Goal: Check status: Check status

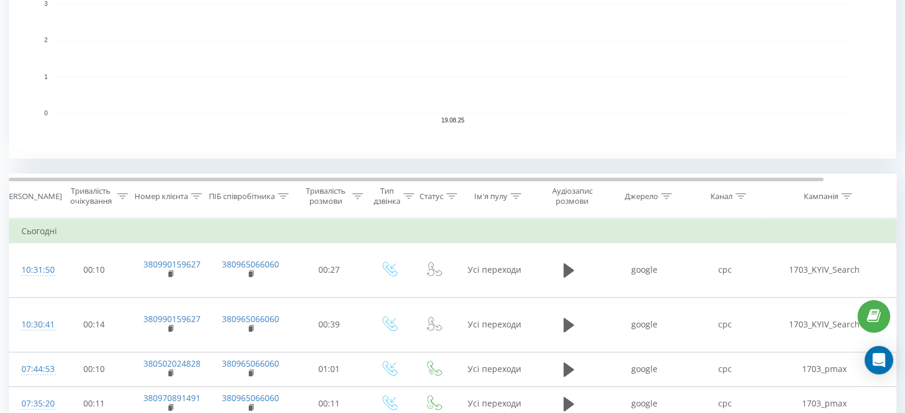
scroll to position [357, 0]
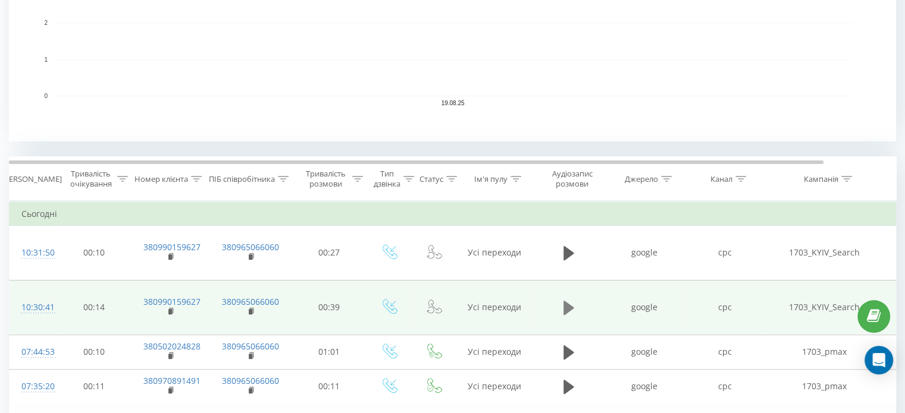
click at [563, 301] on icon at bounding box center [568, 308] width 11 height 14
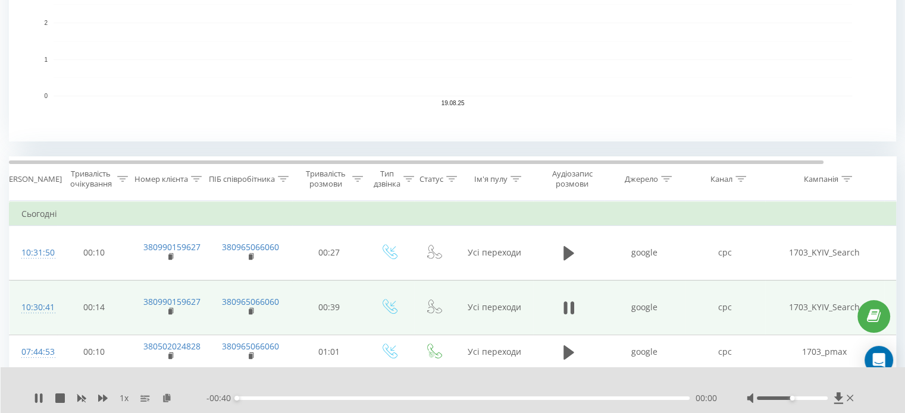
click at [356, 397] on div "00:00" at bounding box center [463, 399] width 453 height 4
click at [821, 398] on div at bounding box center [792, 399] width 71 height 4
click at [288, 399] on div "00:16" at bounding box center [463, 399] width 453 height 4
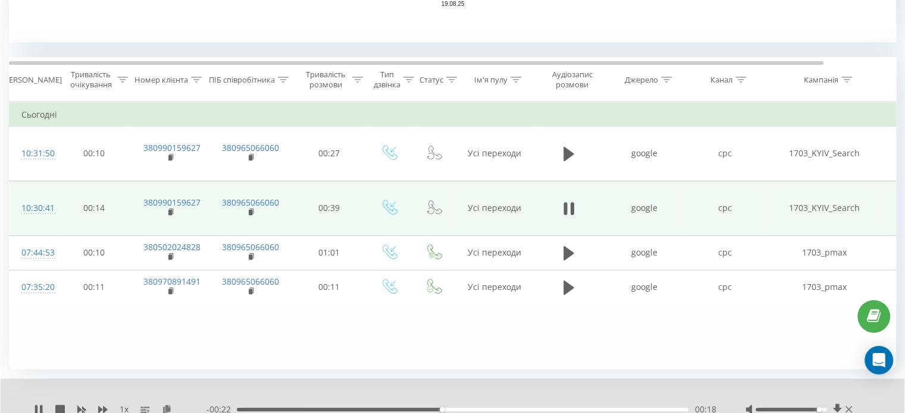
scroll to position [397, 0]
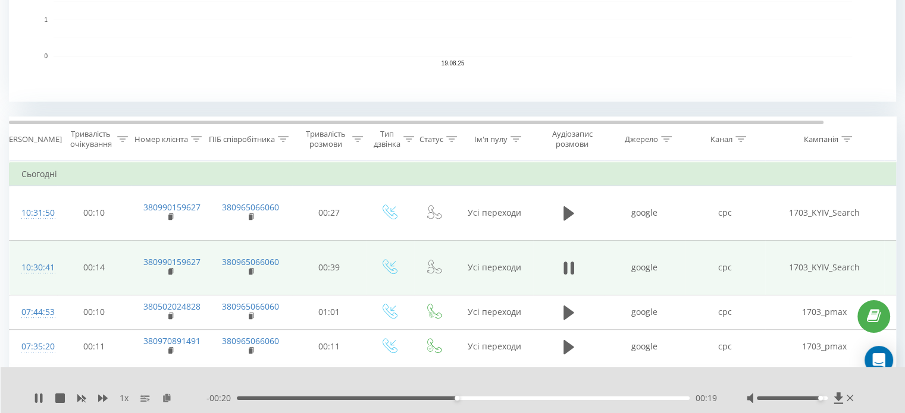
click at [545, 397] on div "00:19" at bounding box center [463, 399] width 453 height 4
click at [614, 397] on div "00:33" at bounding box center [463, 399] width 453 height 4
click at [647, 397] on div "00:34" at bounding box center [463, 399] width 453 height 4
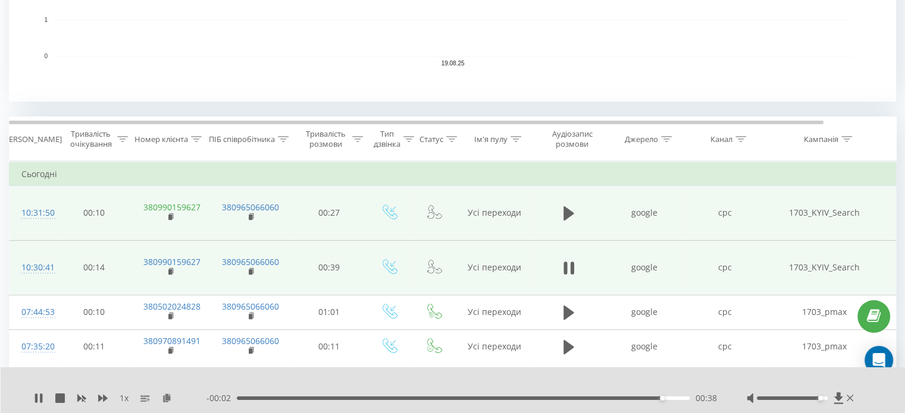
click at [176, 202] on link "380990159627" at bounding box center [171, 207] width 57 height 11
click at [569, 206] on icon at bounding box center [568, 213] width 11 height 14
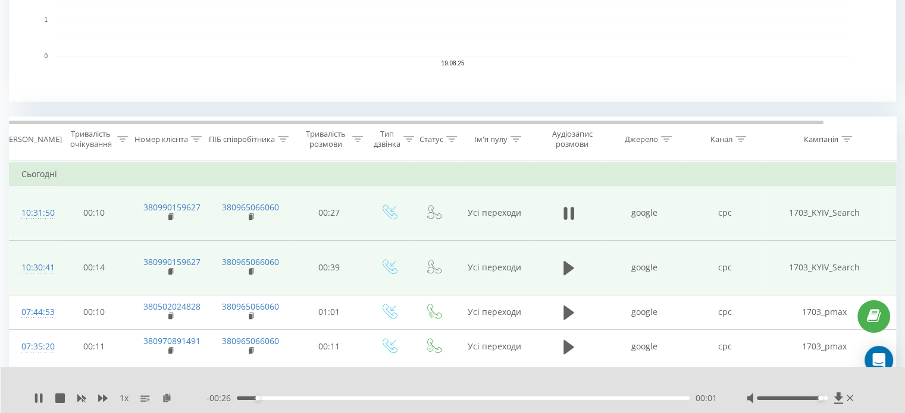
click at [372, 395] on div "- 00:26 00:01 00:01" at bounding box center [461, 399] width 510 height 12
click at [373, 399] on div "00:02" at bounding box center [463, 399] width 453 height 4
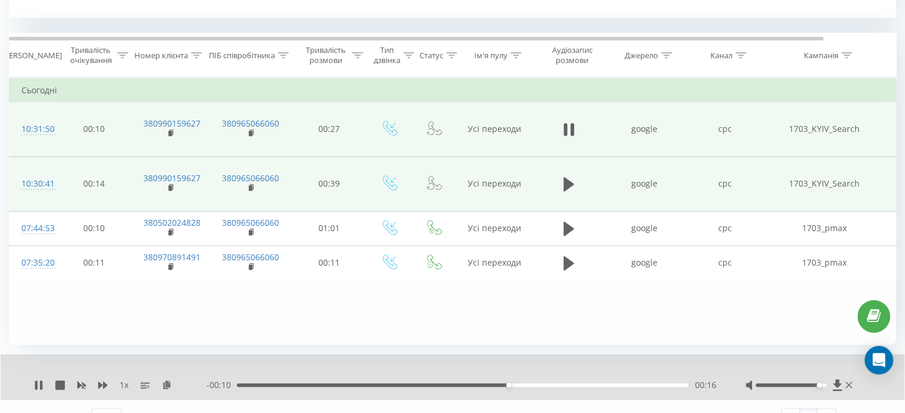
scroll to position [502, 0]
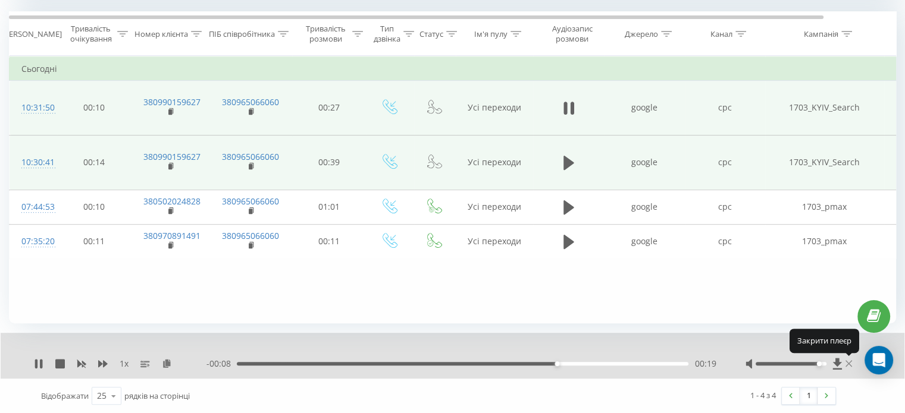
click at [848, 362] on icon at bounding box center [848, 364] width 7 height 10
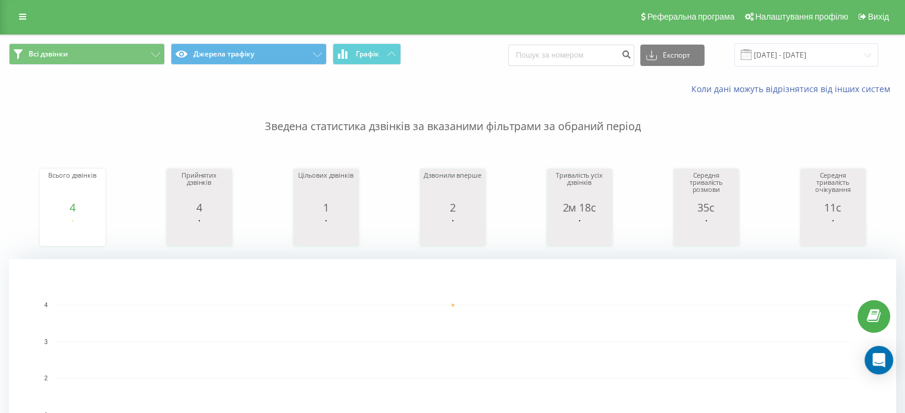
scroll to position [0, 0]
